Goal: Navigation & Orientation: Find specific page/section

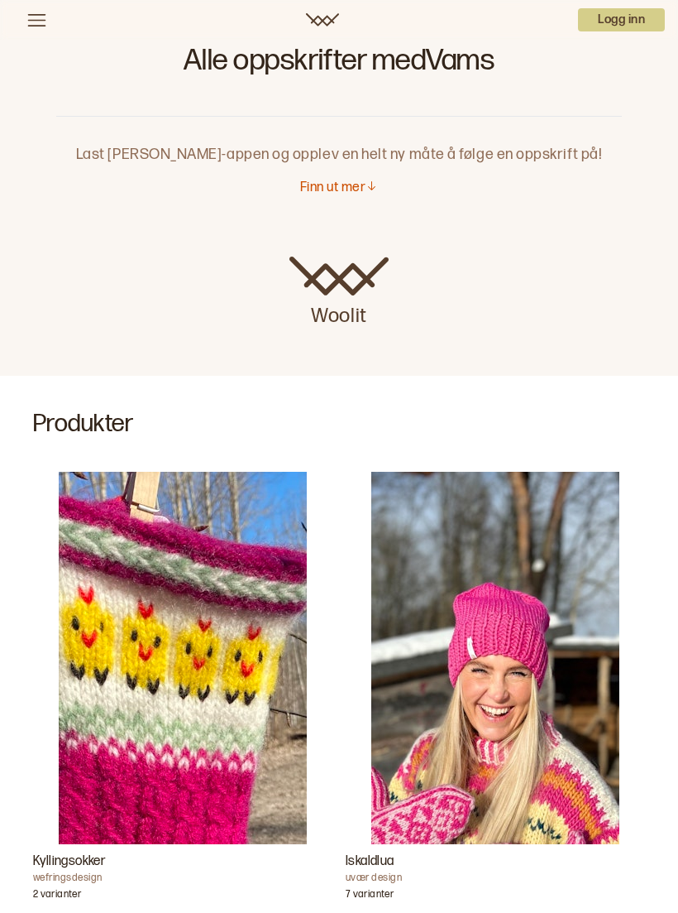
click at [338, 193] on p "Finn ut mer" at bounding box center [332, 188] width 65 height 17
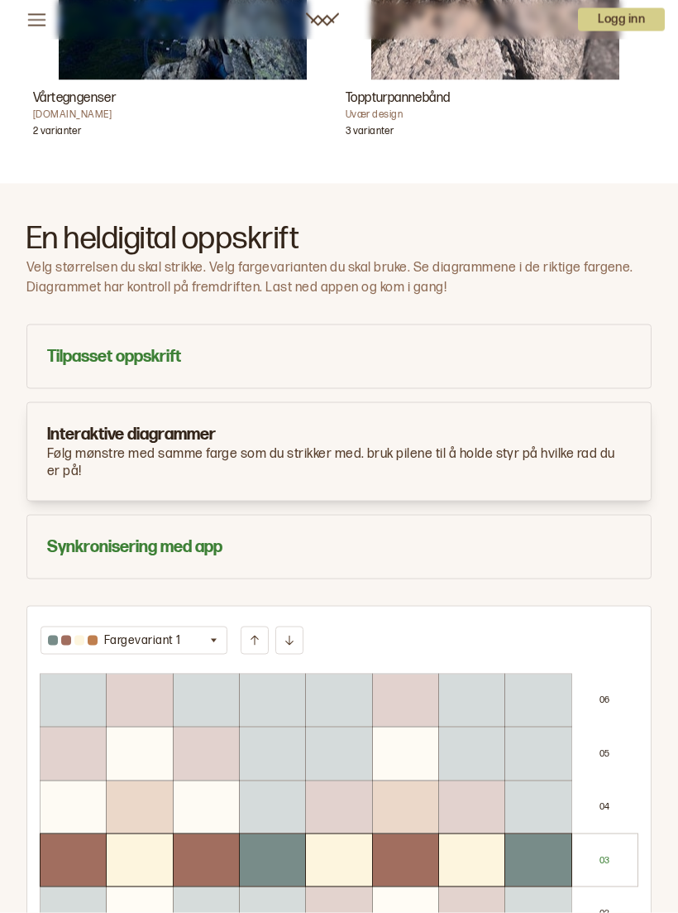
scroll to position [1283, 0]
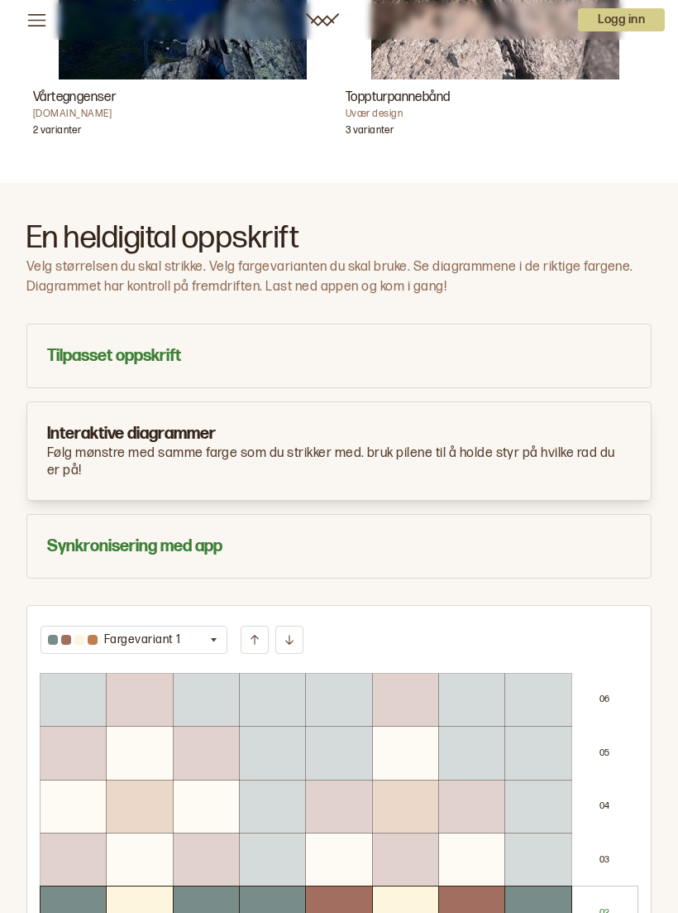
click at [46, 27] on icon at bounding box center [36, 20] width 21 height 21
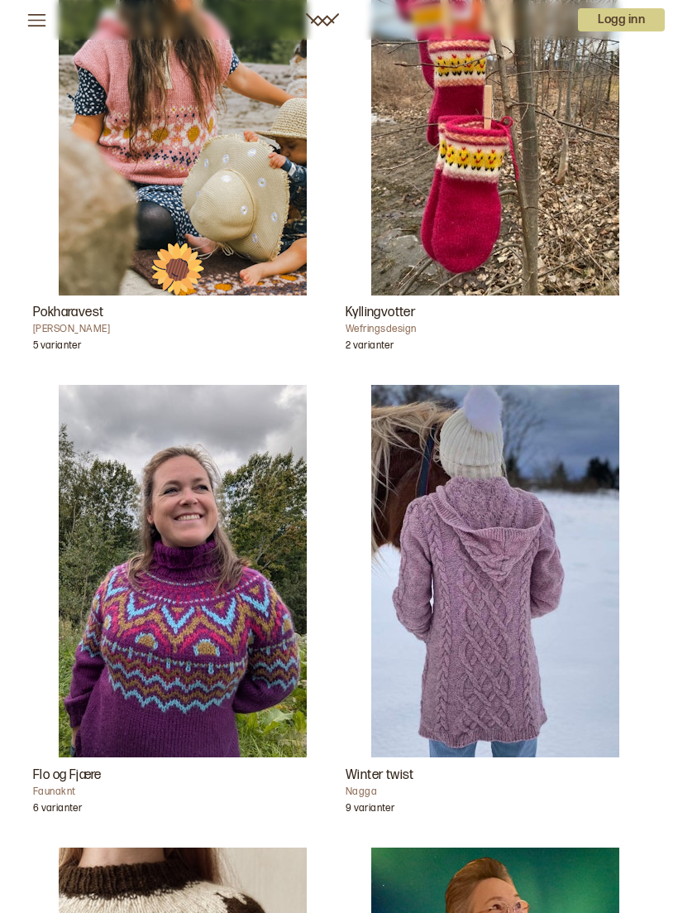
scroll to position [0, 0]
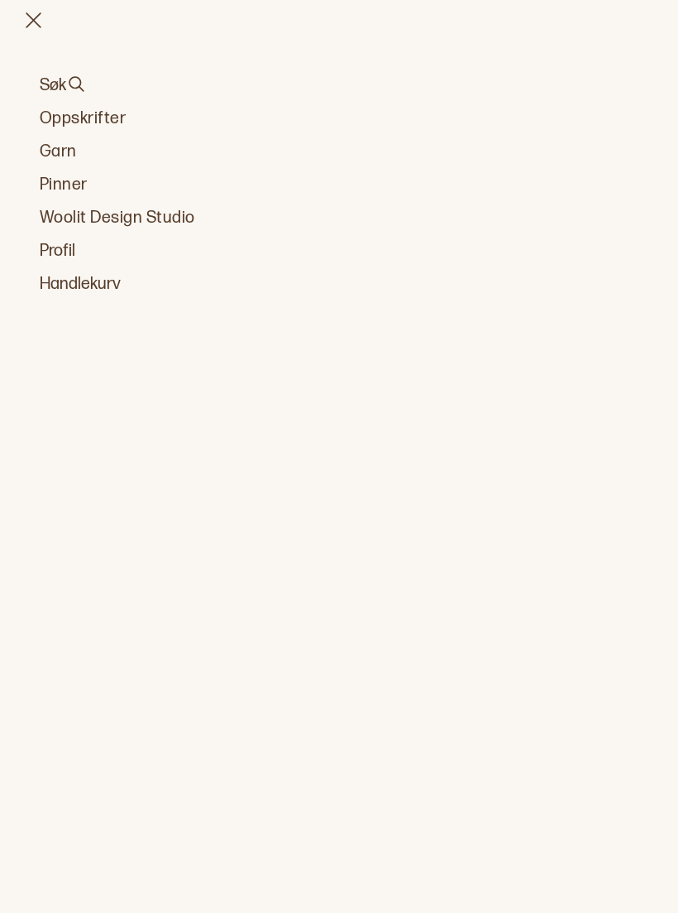
click at [67, 146] on link "Garn" at bounding box center [339, 151] width 599 height 23
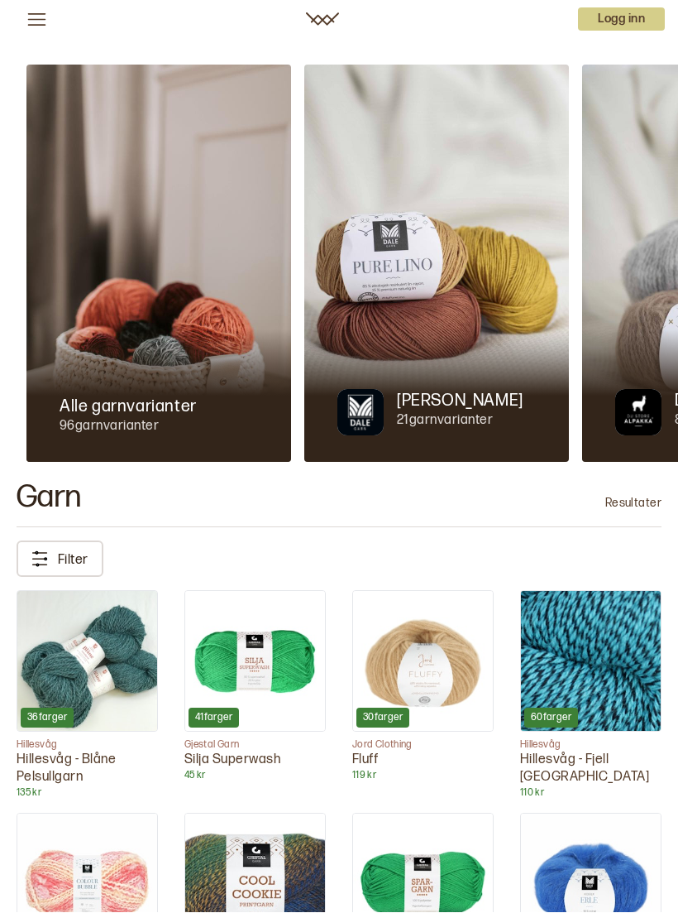
scroll to position [28, 0]
click at [78, 556] on p "Filter" at bounding box center [73, 558] width 31 height 23
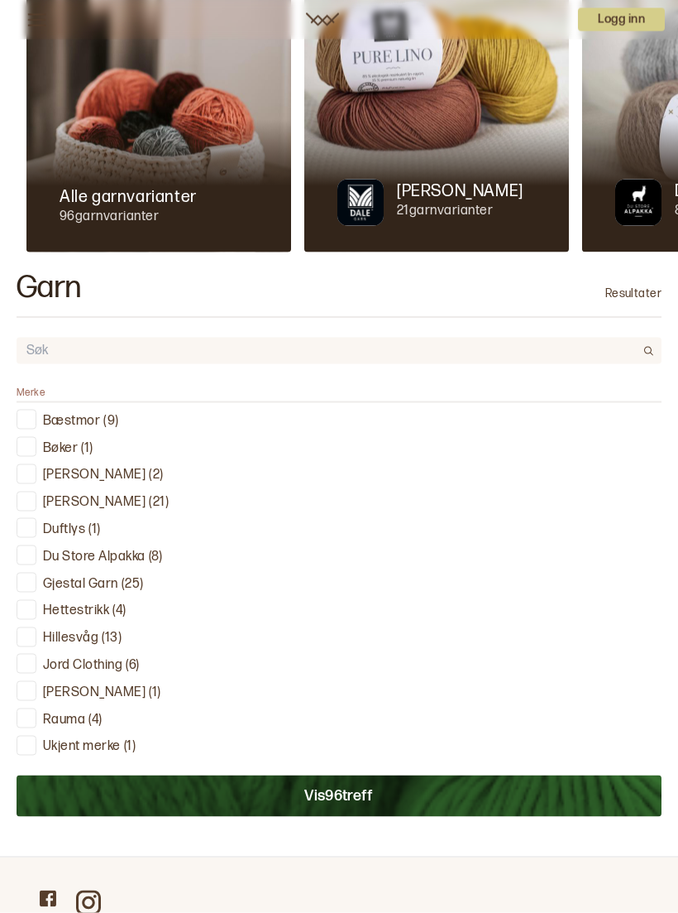
scroll to position [238, 0]
click at [83, 713] on p "Rauma" at bounding box center [64, 719] width 42 height 17
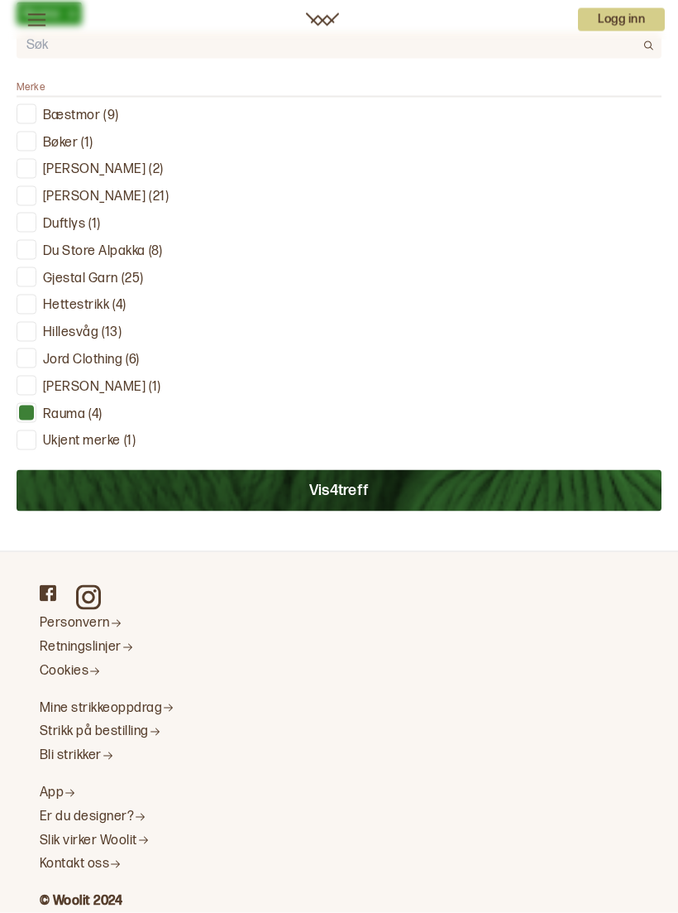
scroll to position [573, 0]
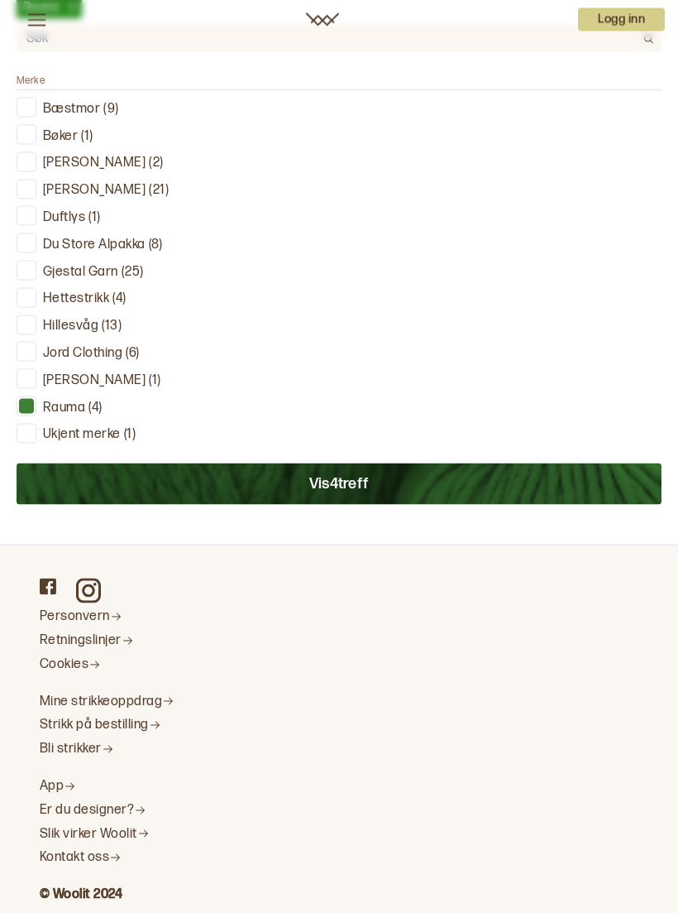
click at [352, 484] on button "Vis 4 treff" at bounding box center [339, 483] width 645 height 41
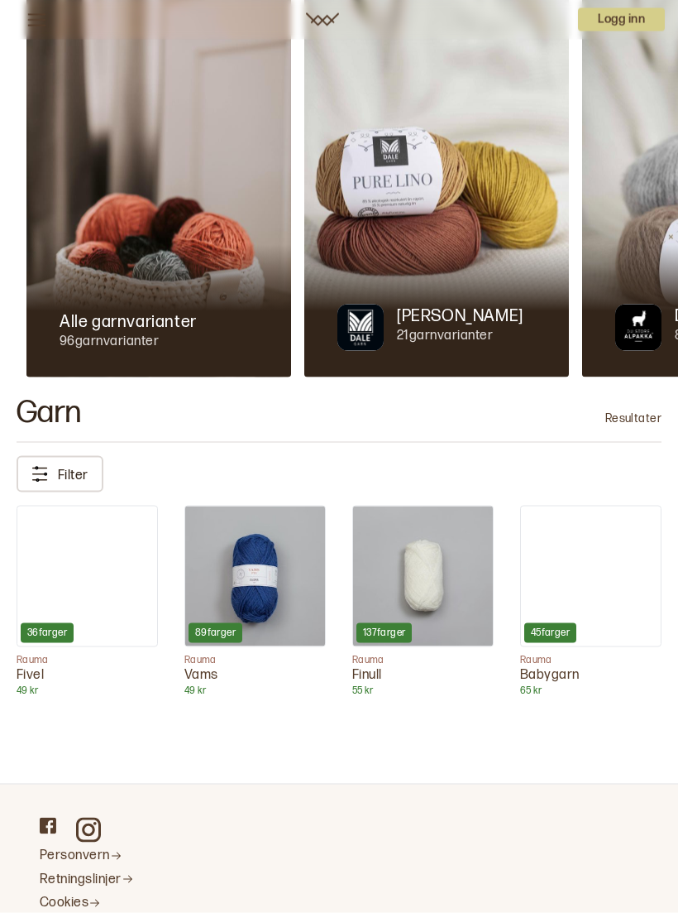
scroll to position [0, 0]
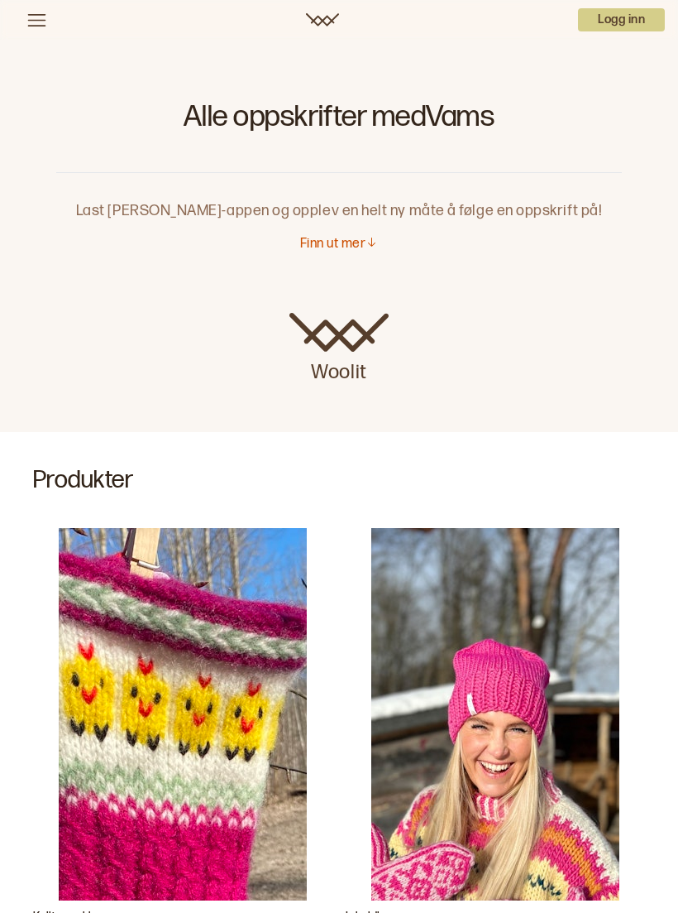
click at [33, 26] on icon at bounding box center [37, 20] width 18 height 12
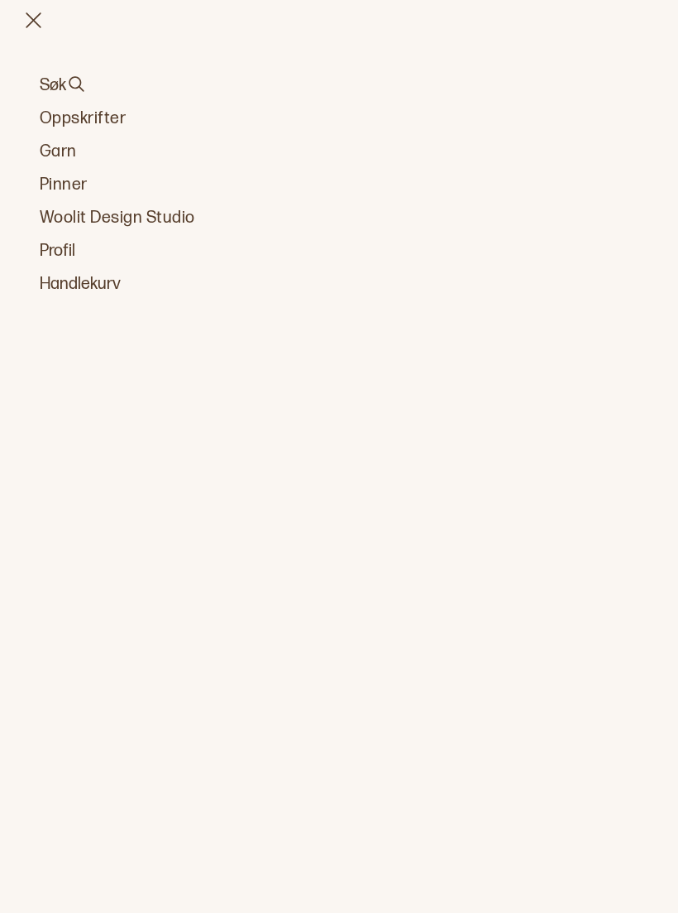
click at [120, 120] on link "Oppskrifter" at bounding box center [339, 118] width 599 height 23
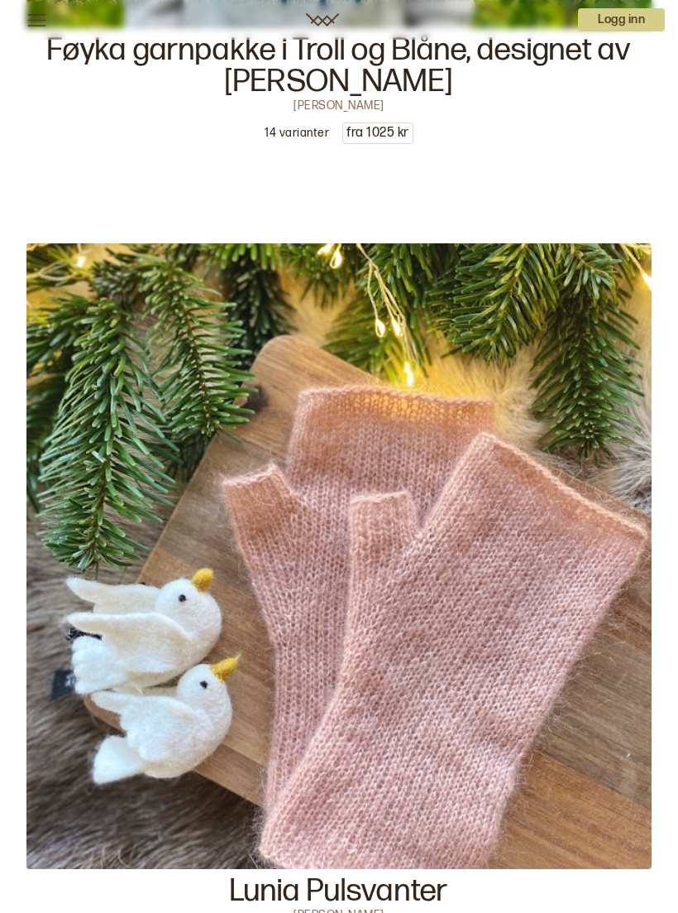
scroll to position [6454, 0]
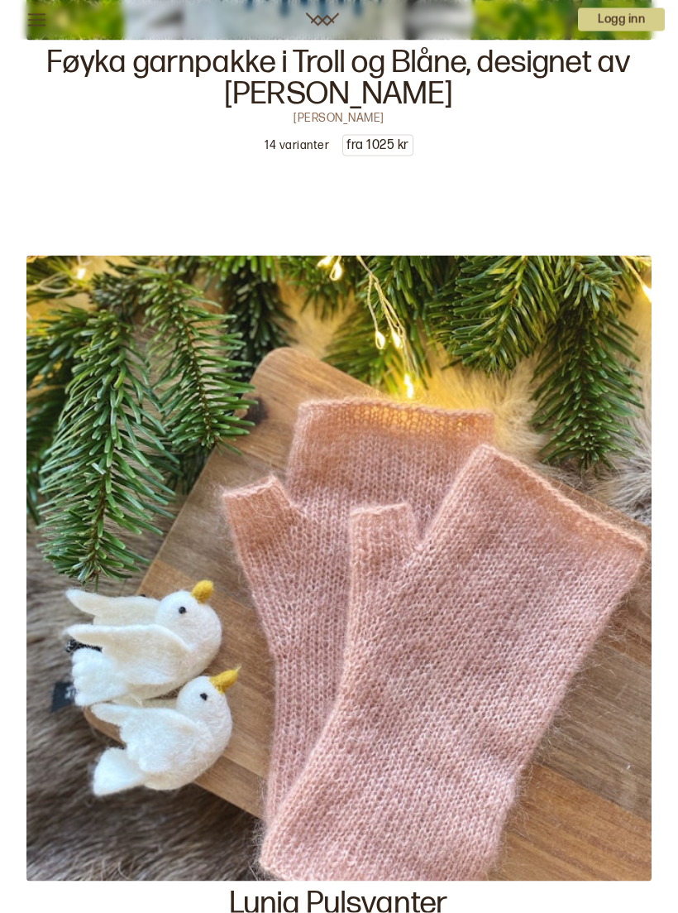
click at [46, 21] on icon at bounding box center [36, 20] width 21 height 21
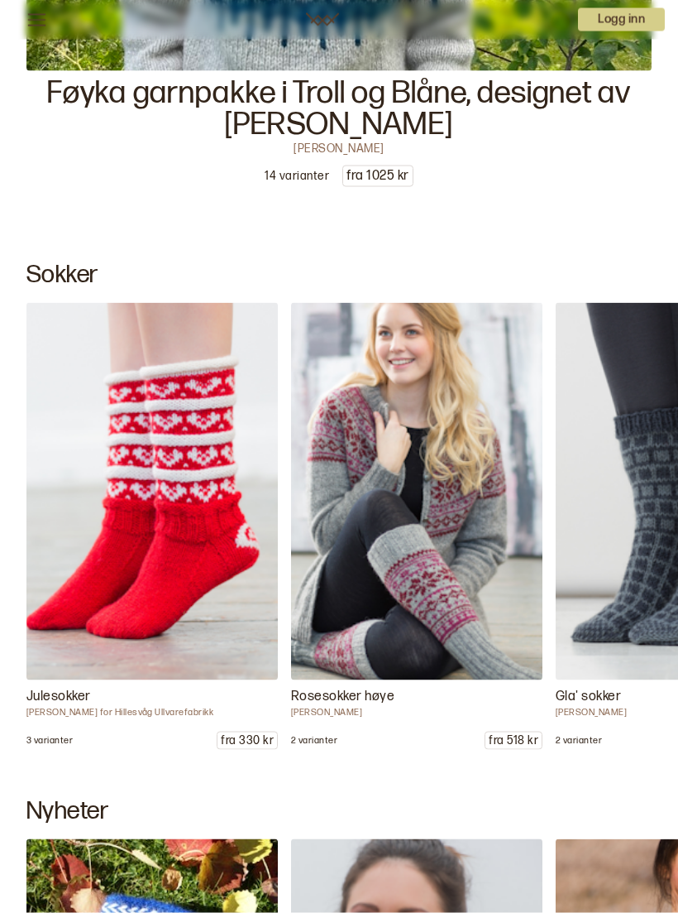
scroll to position [0, 0]
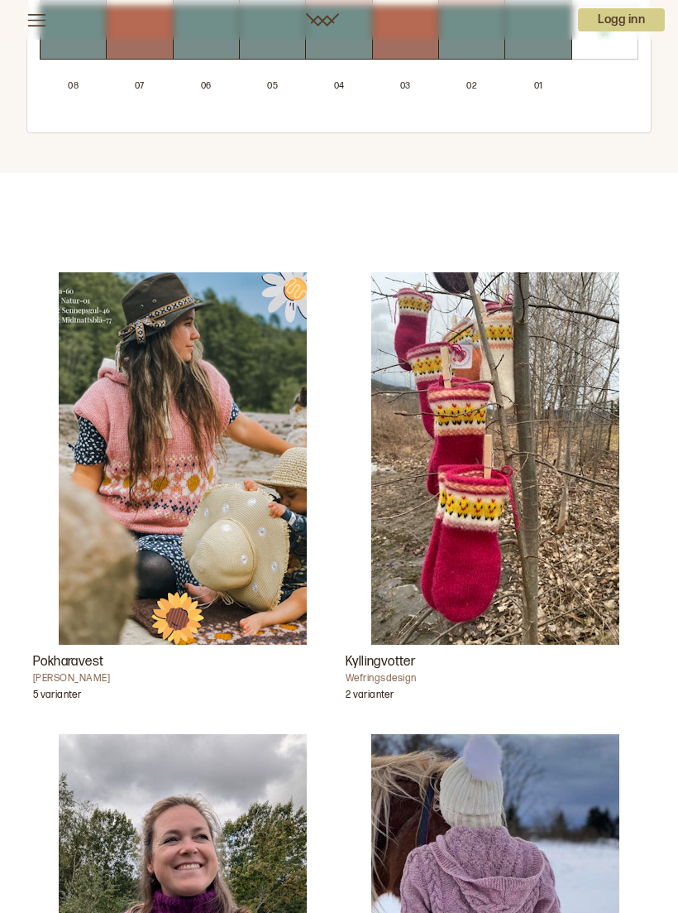
scroll to position [2214, 0]
